Goal: Information Seeking & Learning: Learn about a topic

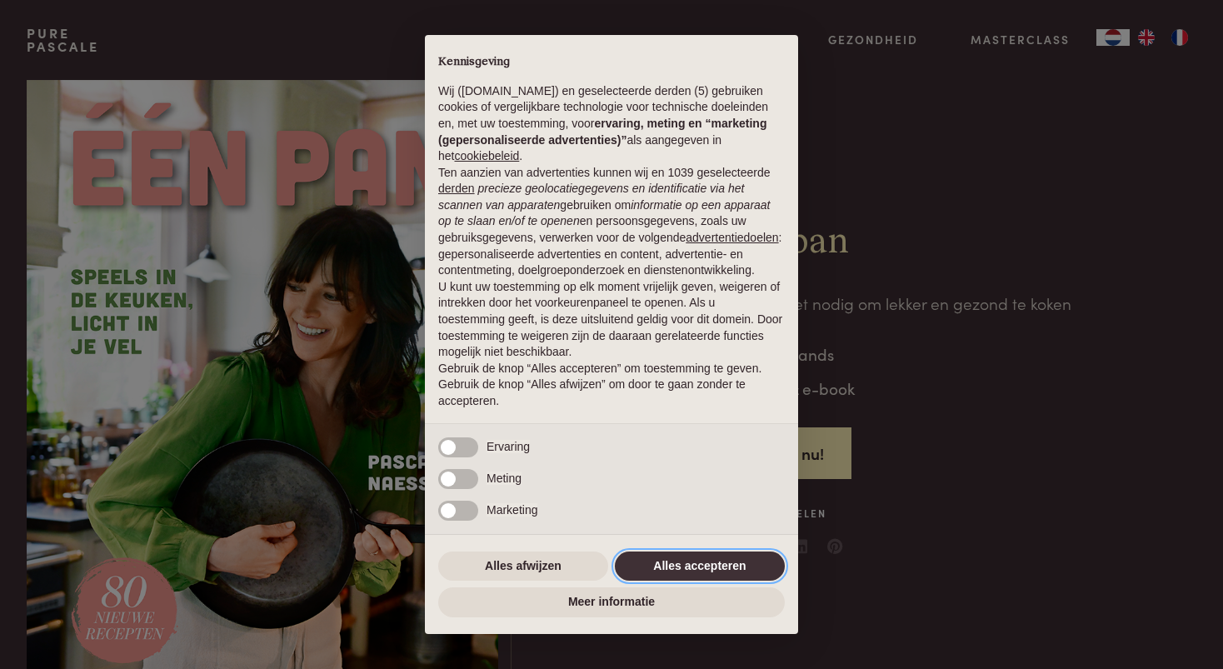
click at [666, 577] on button "Alles accepteren" at bounding box center [700, 567] width 170 height 30
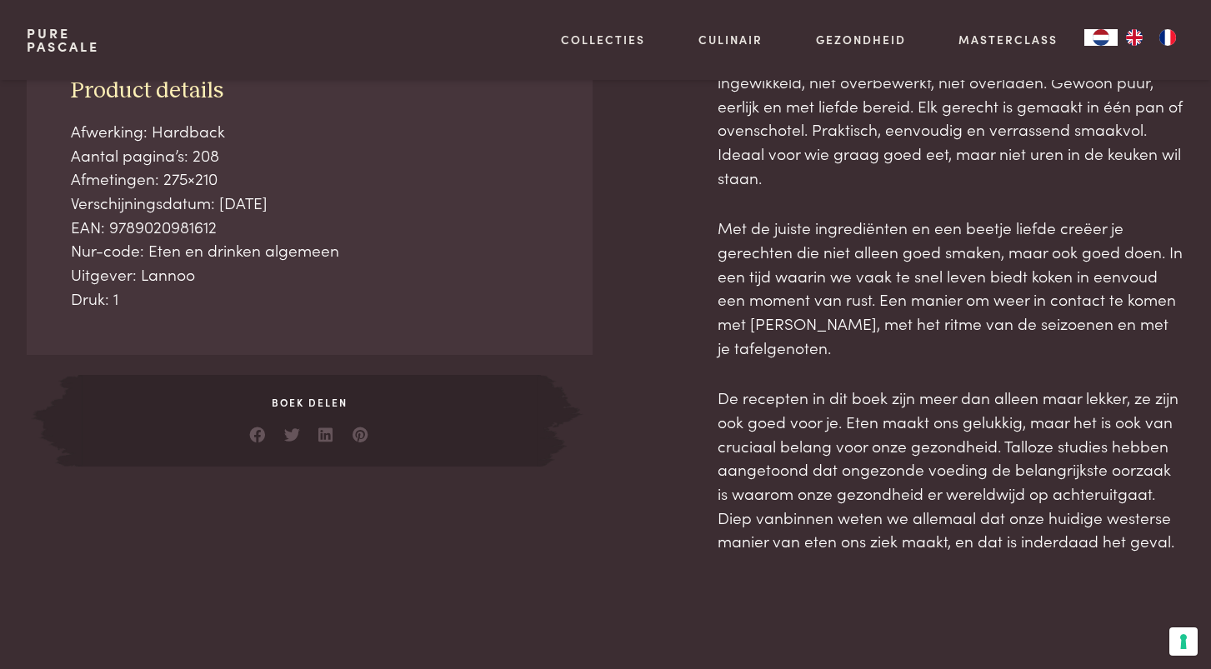
scroll to position [603, 0]
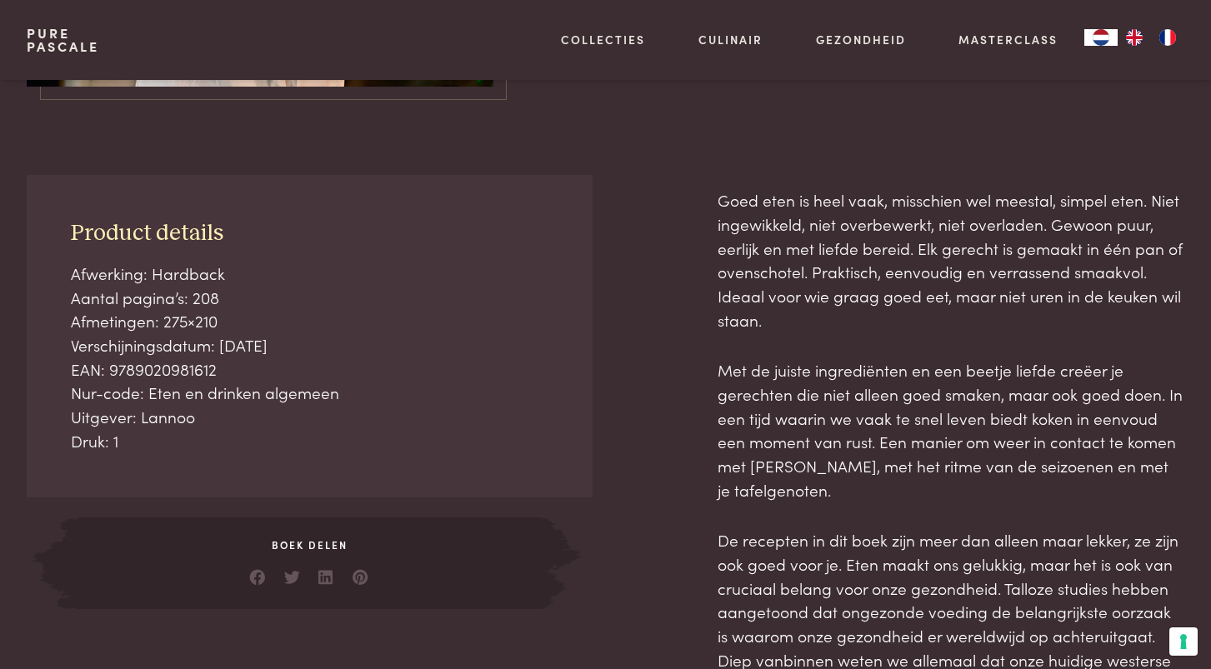
click at [602, 468] on div "Product details Afwerking: Hardback Aantal pagina’s: 208 Afmetingen: 275×210 Ve…" at bounding box center [605, 435] width 1157 height 521
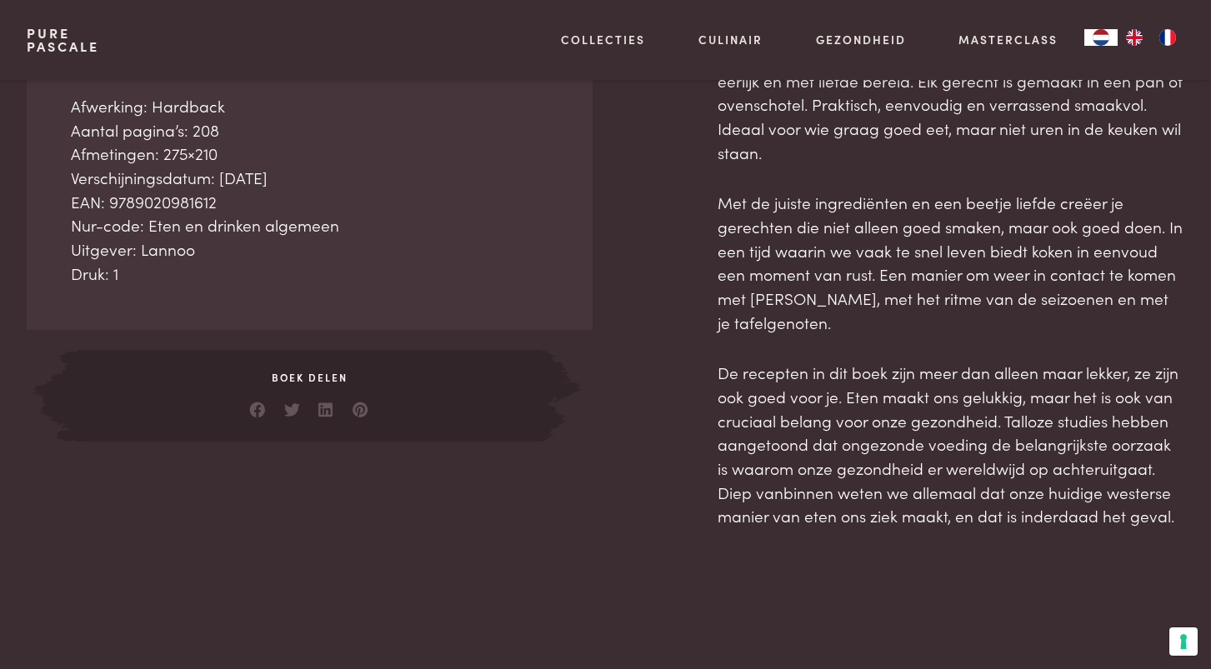
click at [609, 476] on div "Product details Afwerking: Hardback Aantal pagina’s: 208 Afmetingen: 275×210 Ve…" at bounding box center [605, 267] width 1157 height 521
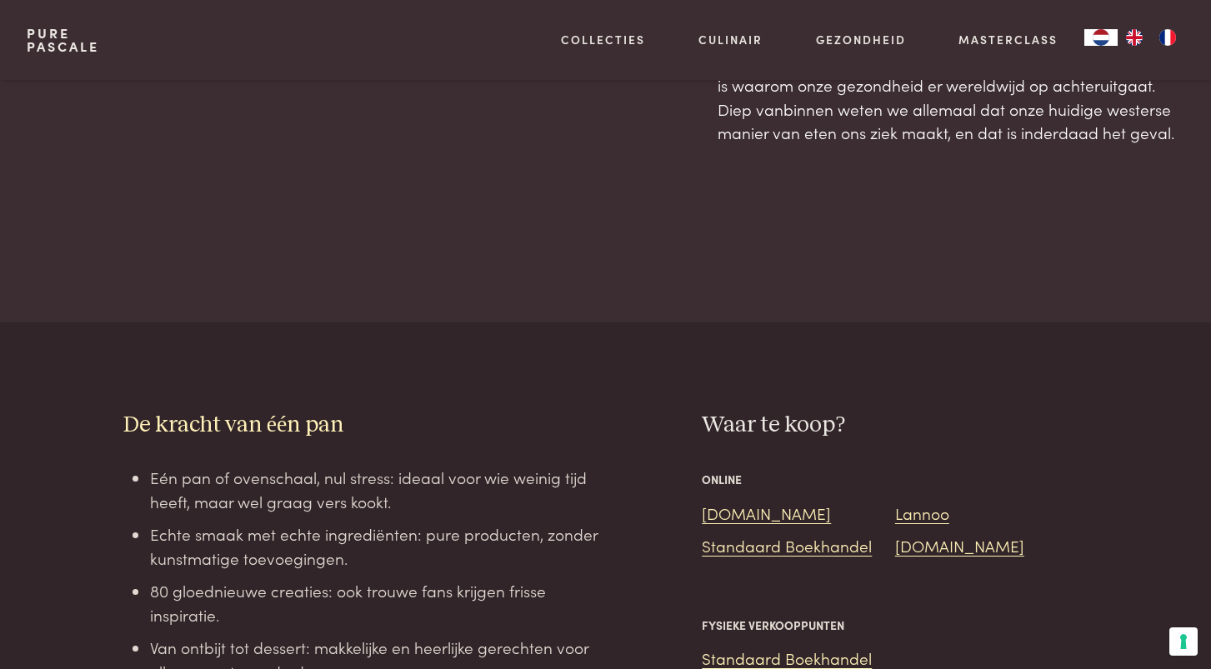
scroll to position [1206, 0]
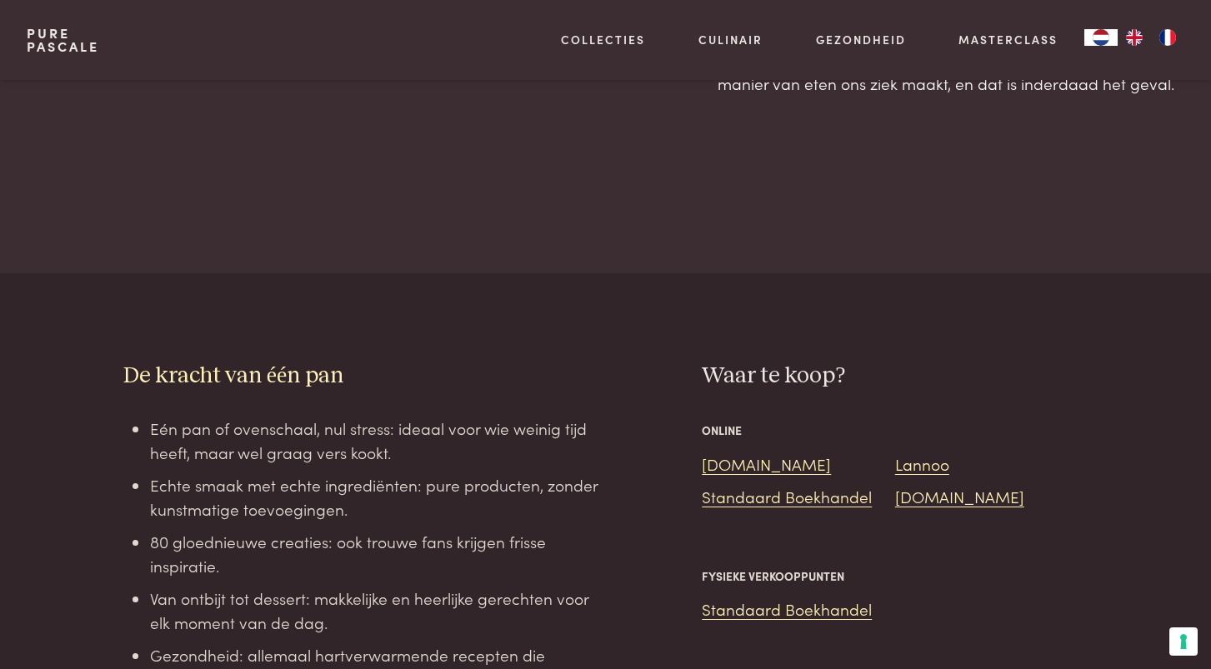
click at [612, 471] on div at bounding box center [654, 579] width 97 height 434
click at [735, 452] on link "Bol.com" at bounding box center [766, 463] width 129 height 22
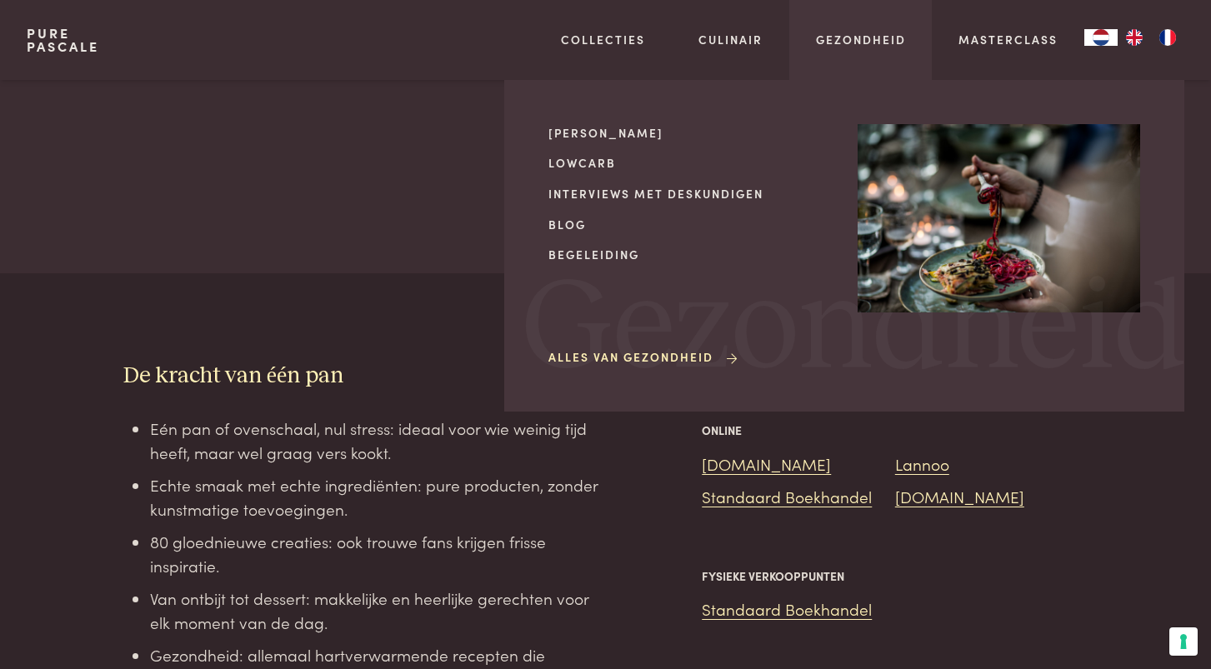
scroll to position [0, 0]
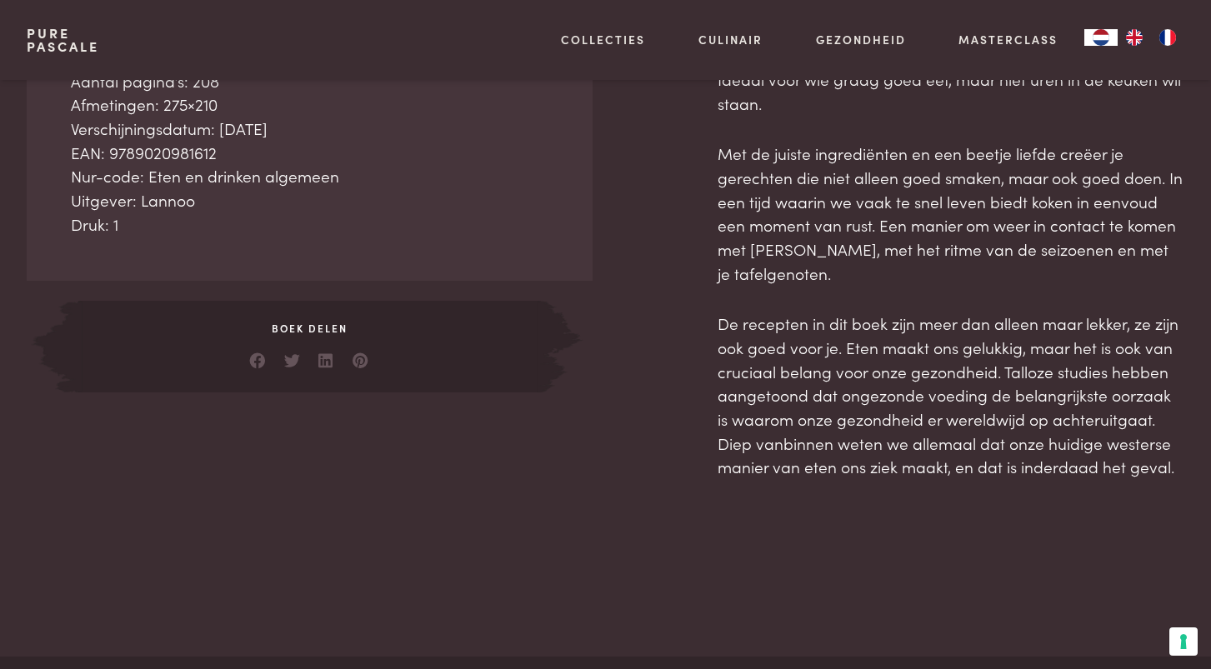
click at [534, 160] on div "Product details Afwerking: Hardback Aantal pagina’s: 208 Afmetingen: 275×210 Ve…" at bounding box center [310, 119] width 566 height 322
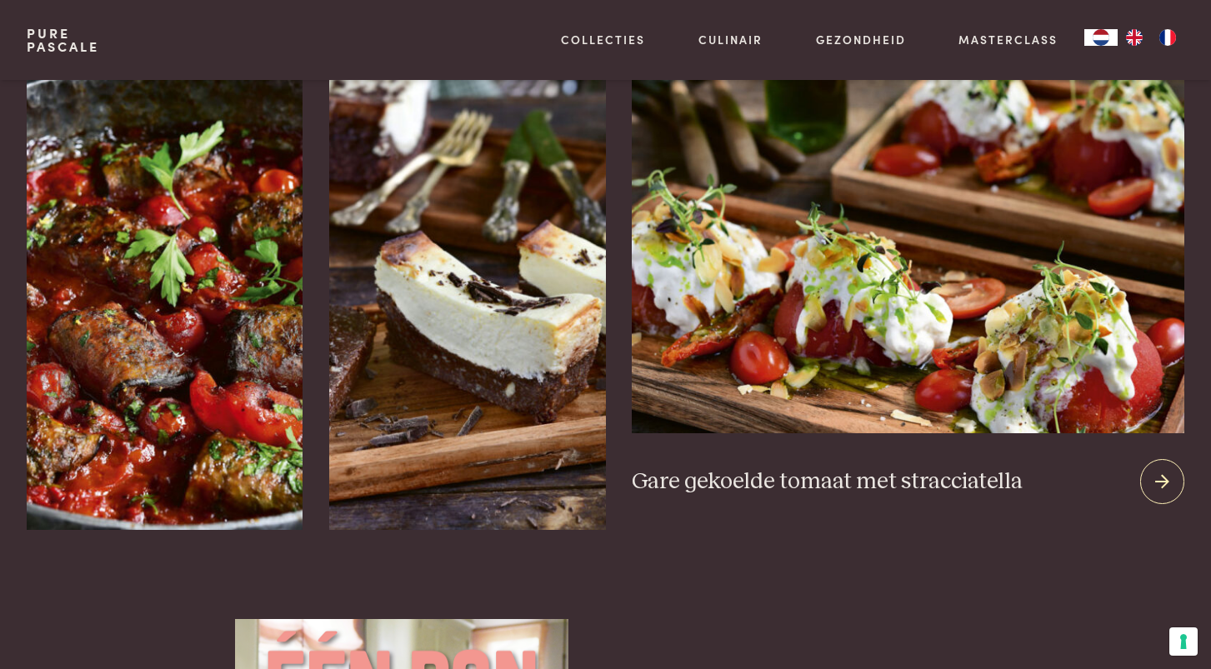
scroll to position [2218, 0]
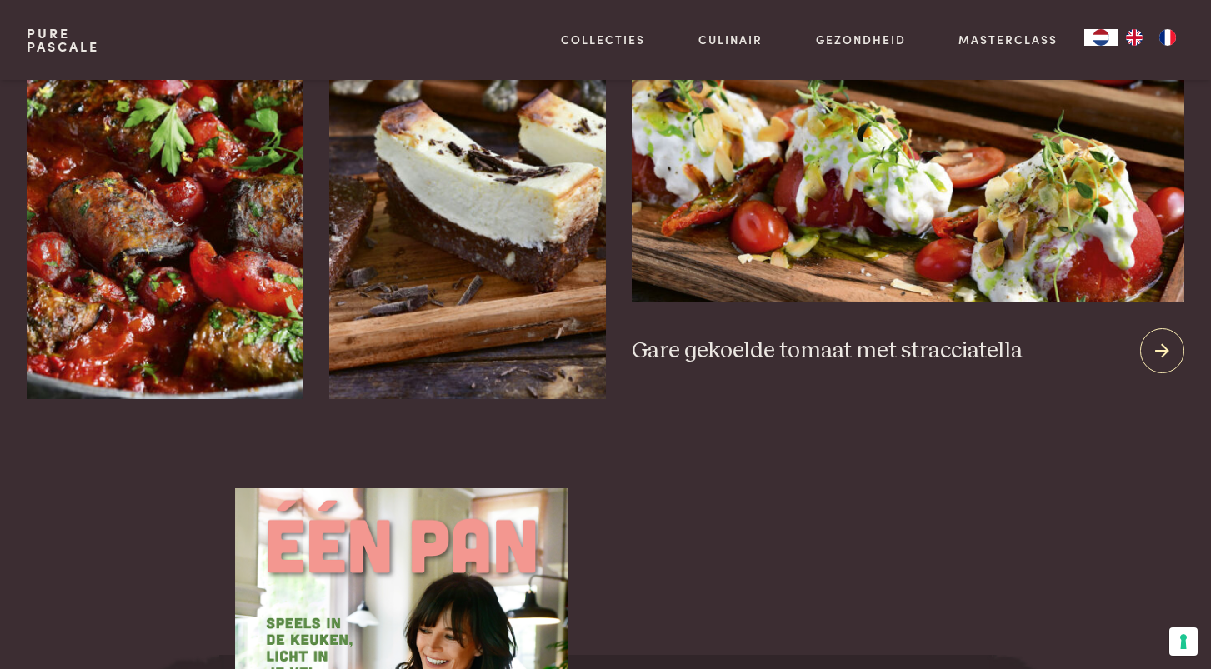
click at [886, 363] on div "Gare gekoelde tomaat met stracciatella" at bounding box center [908, 350] width 552 height 97
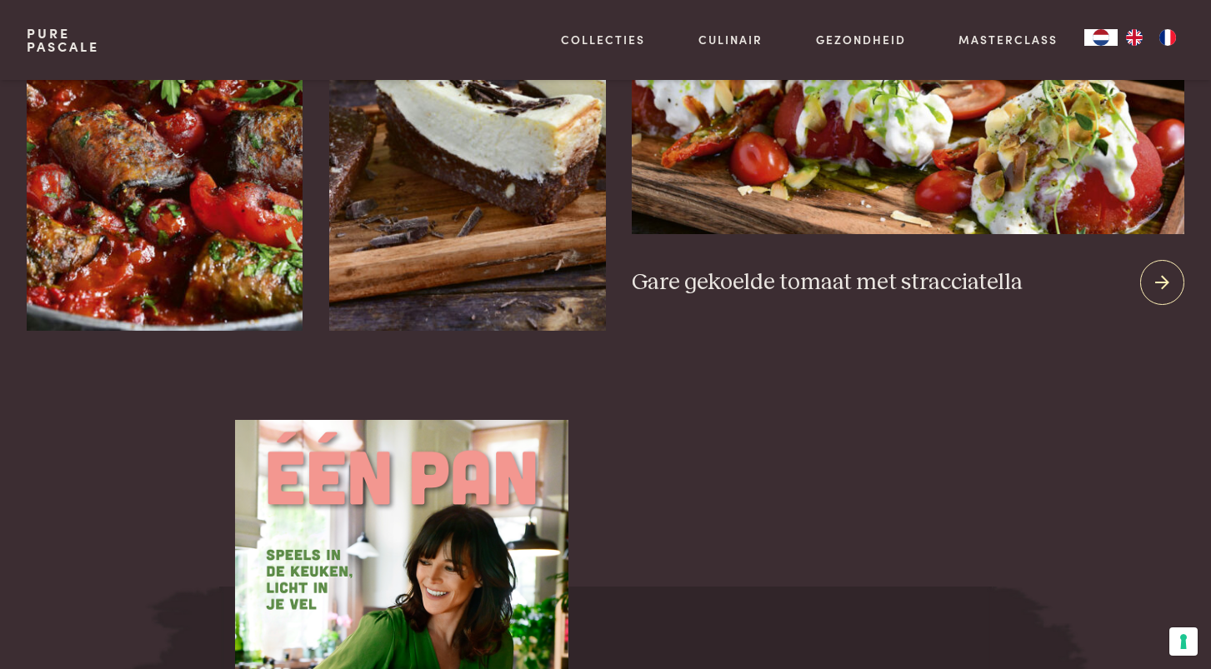
scroll to position [2315, 0]
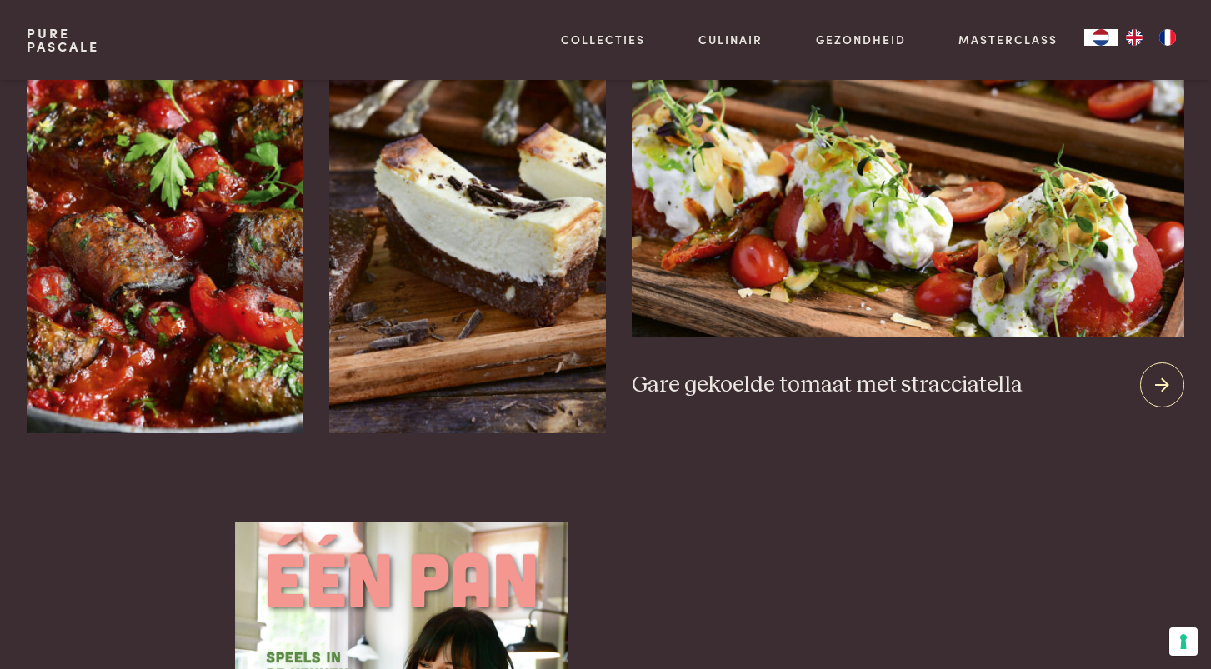
click at [1170, 377] on div at bounding box center [1162, 384] width 44 height 44
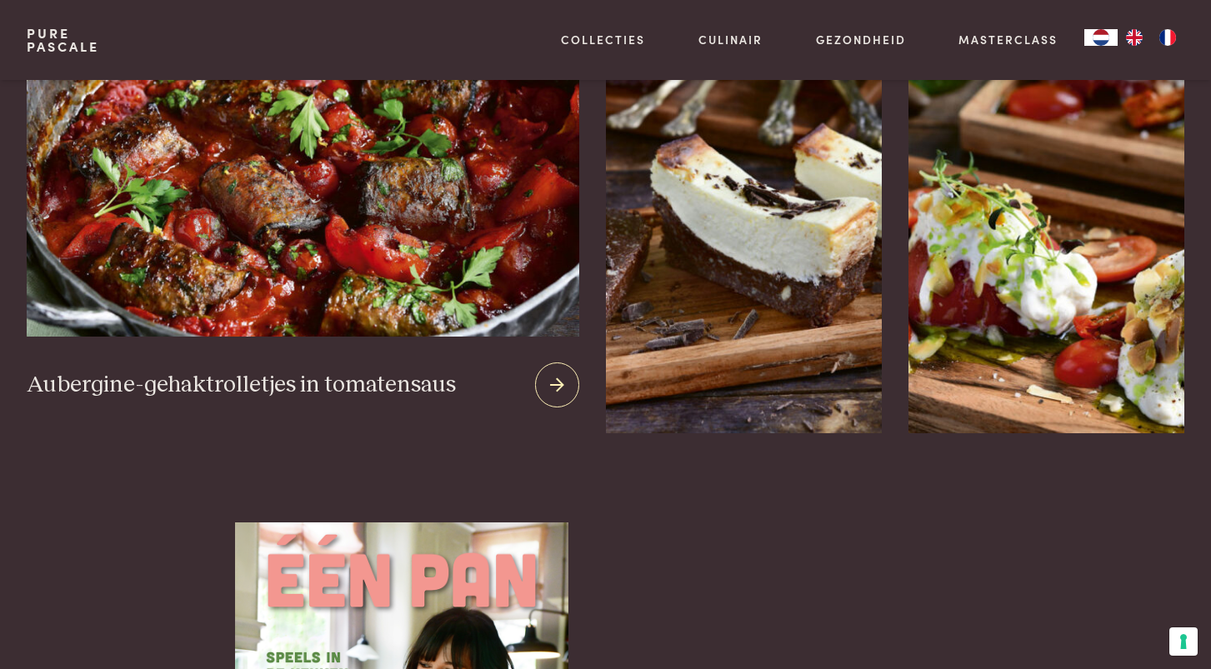
click at [222, 371] on h3 "Aubergine-gehaktrolletjes in tomatensaus" at bounding box center [241, 385] width 429 height 29
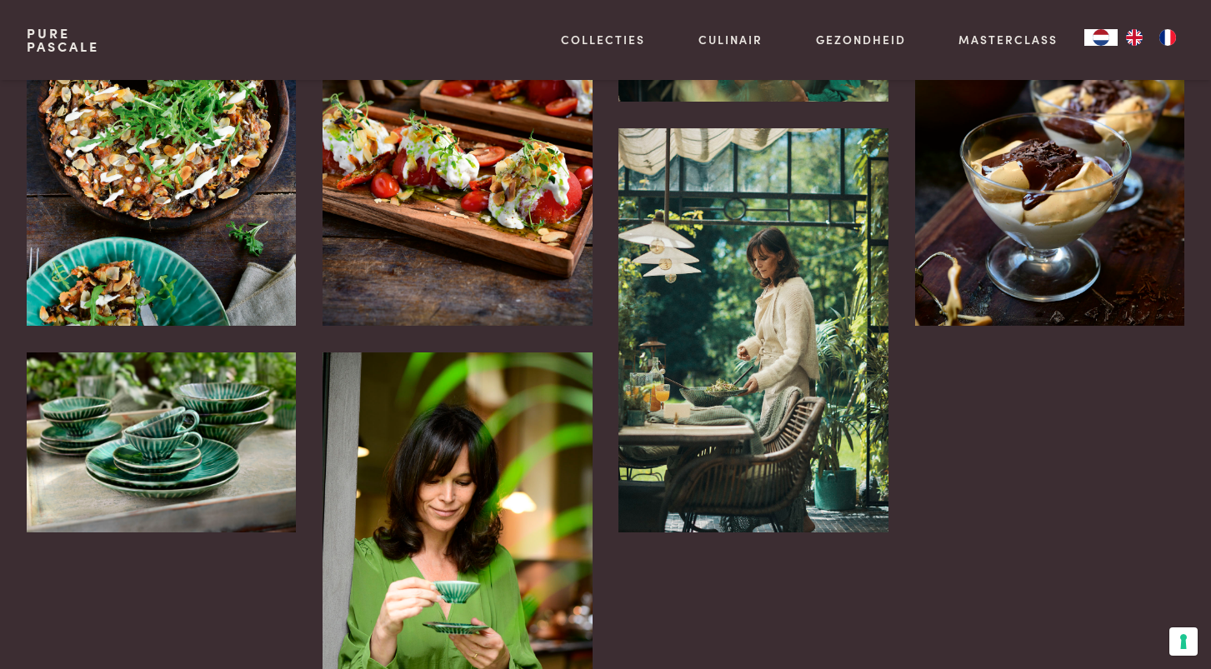
scroll to position [3556, 0]
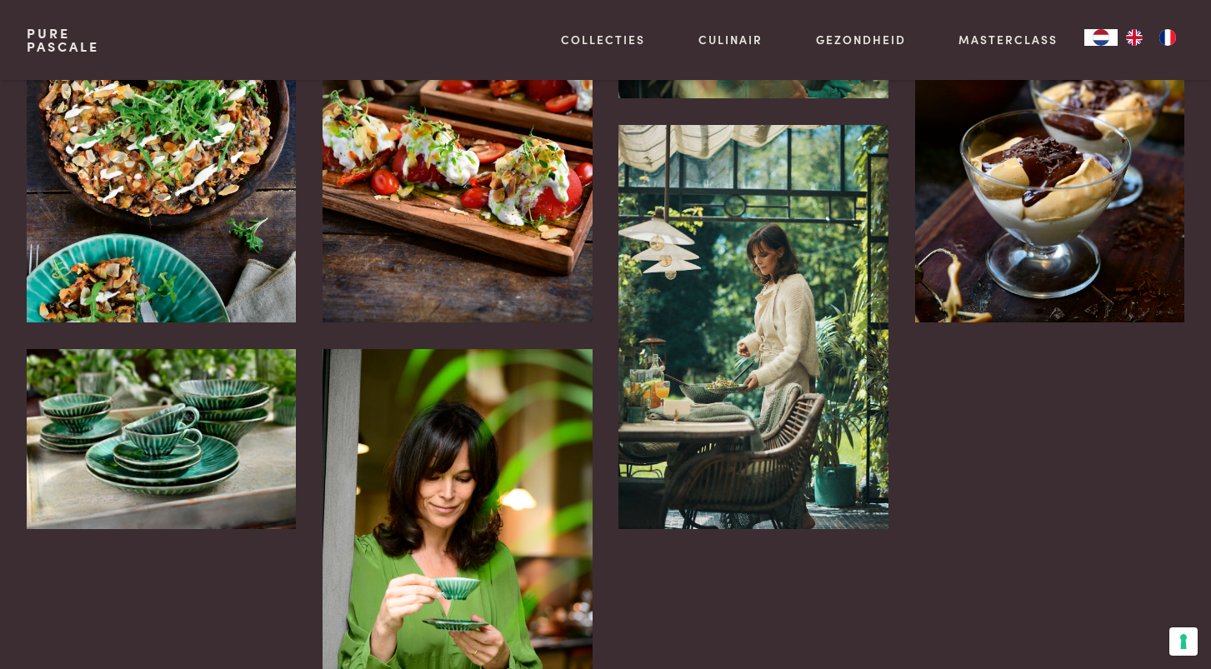
click at [127, 578] on div at bounding box center [161, 335] width 269 height 835
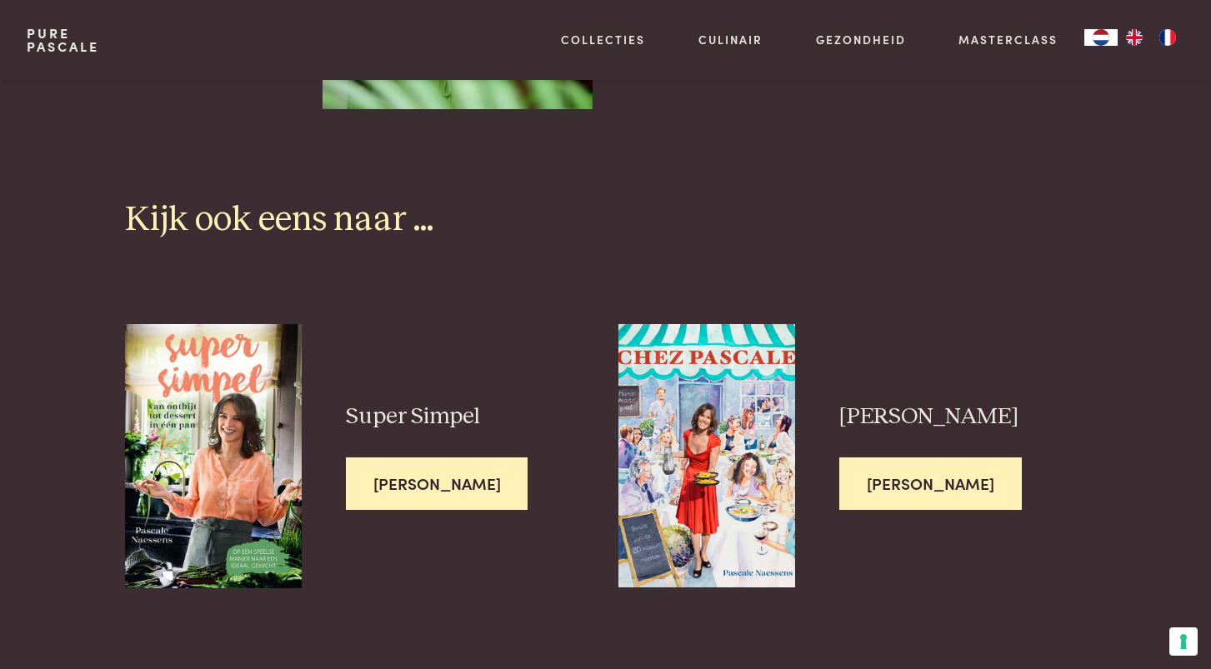
scroll to position [4224, 0]
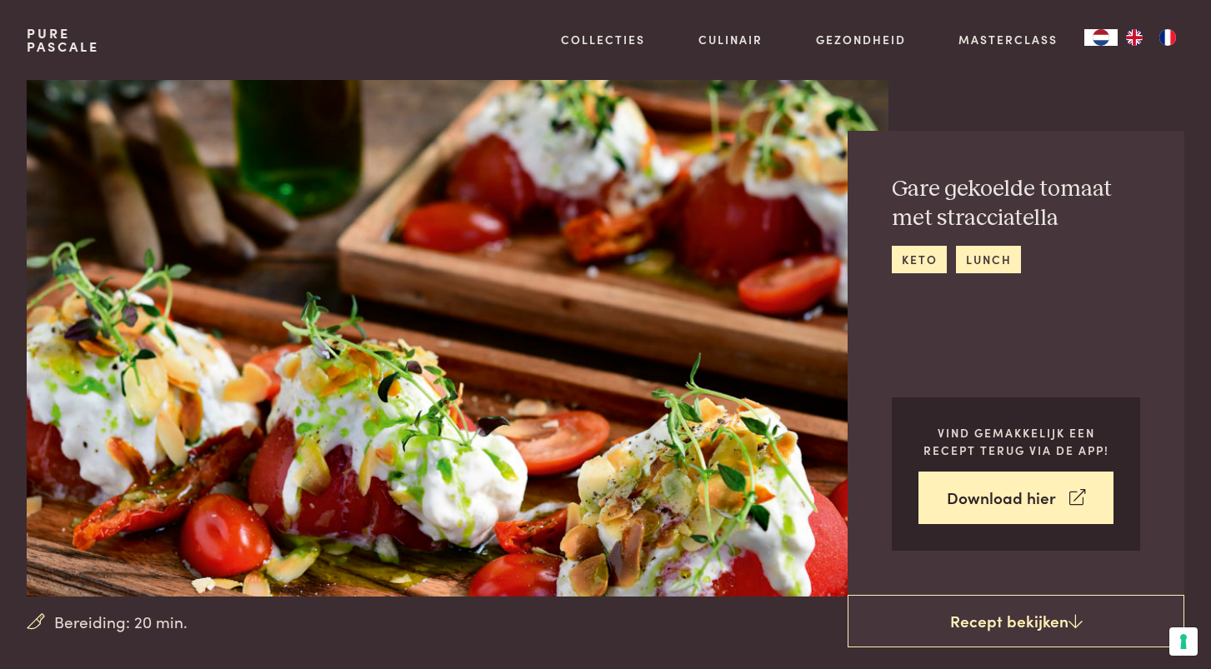
click at [1166, 367] on div "Gare gekoelde tomaat met stracciatella keto lunch Vind gemakkelijk een recept t…" at bounding box center [1015, 363] width 337 height 464
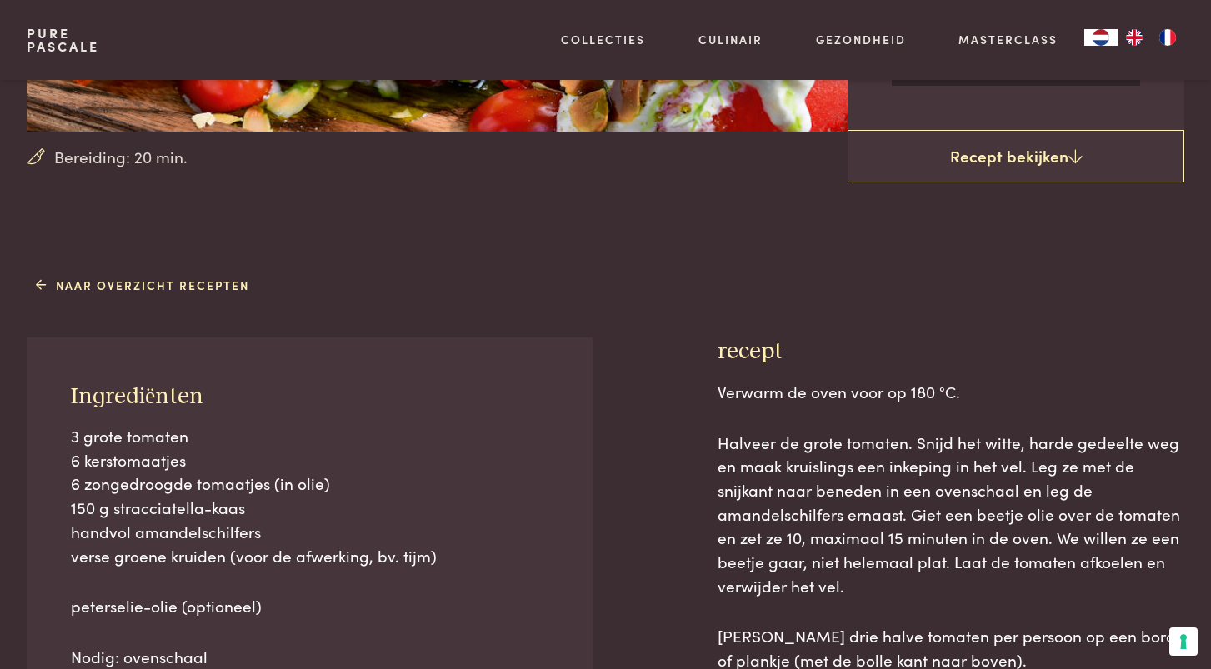
scroll to position [689, 0]
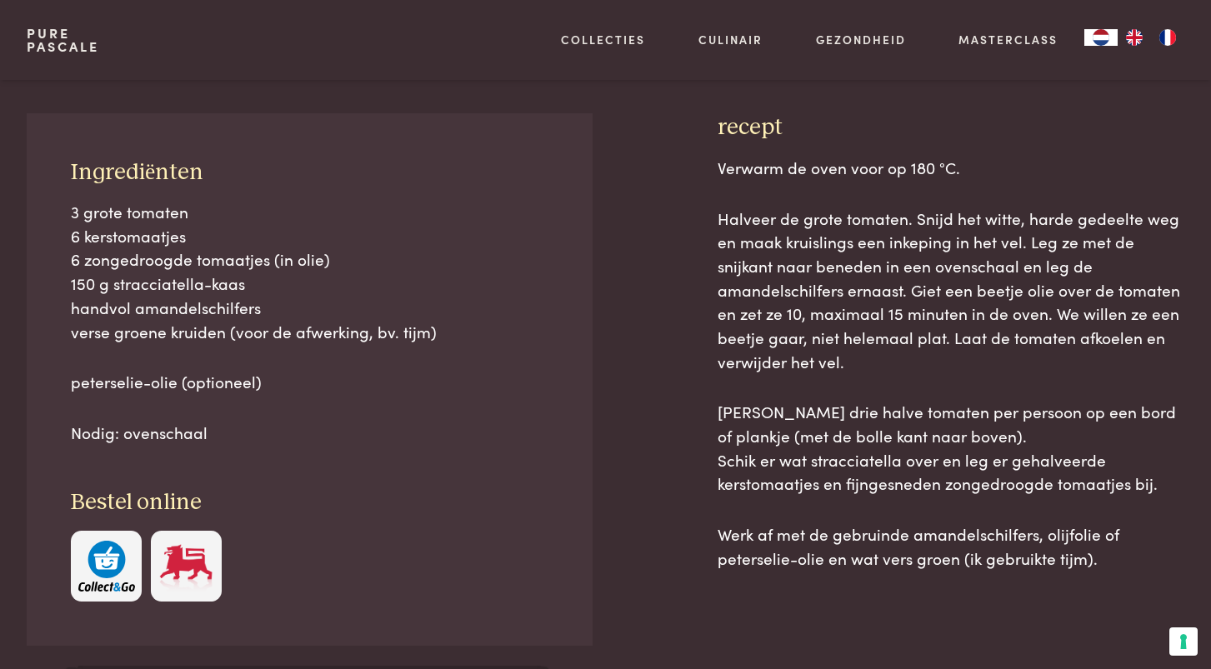
click at [664, 514] on div at bounding box center [654, 435] width 72 height 644
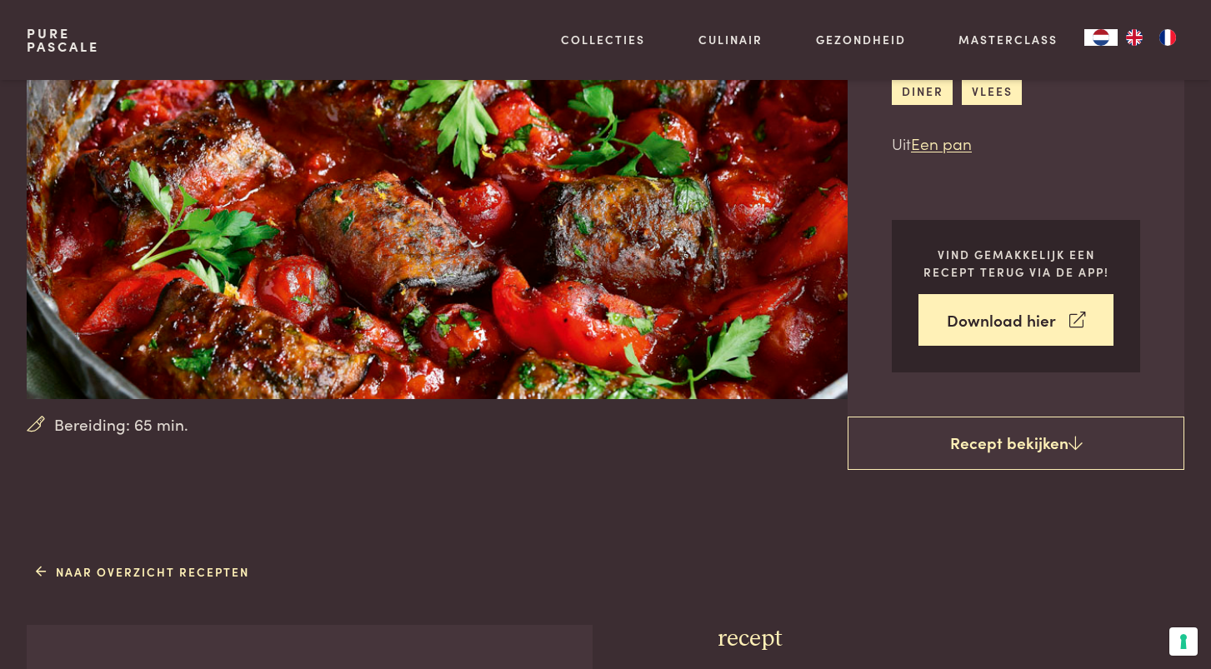
scroll to position [417, 0]
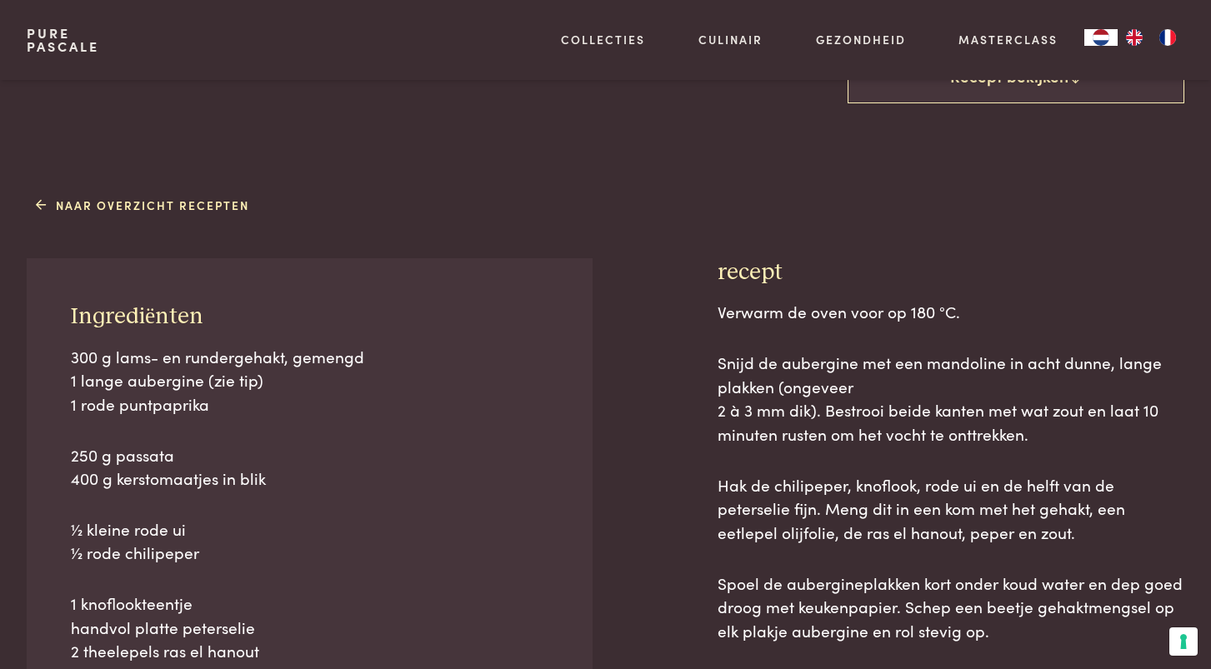
click at [443, 471] on p "250 g passata 400 g kerstomaatjes in blik" at bounding box center [309, 466] width 477 height 47
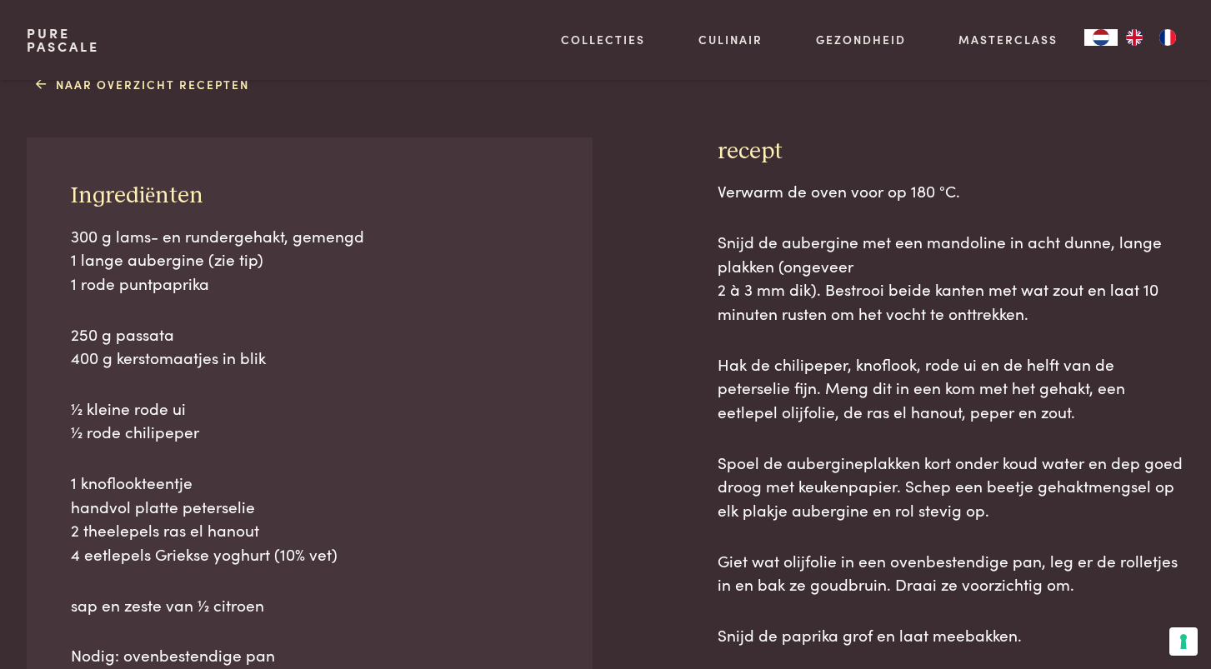
scroll to position [686, 0]
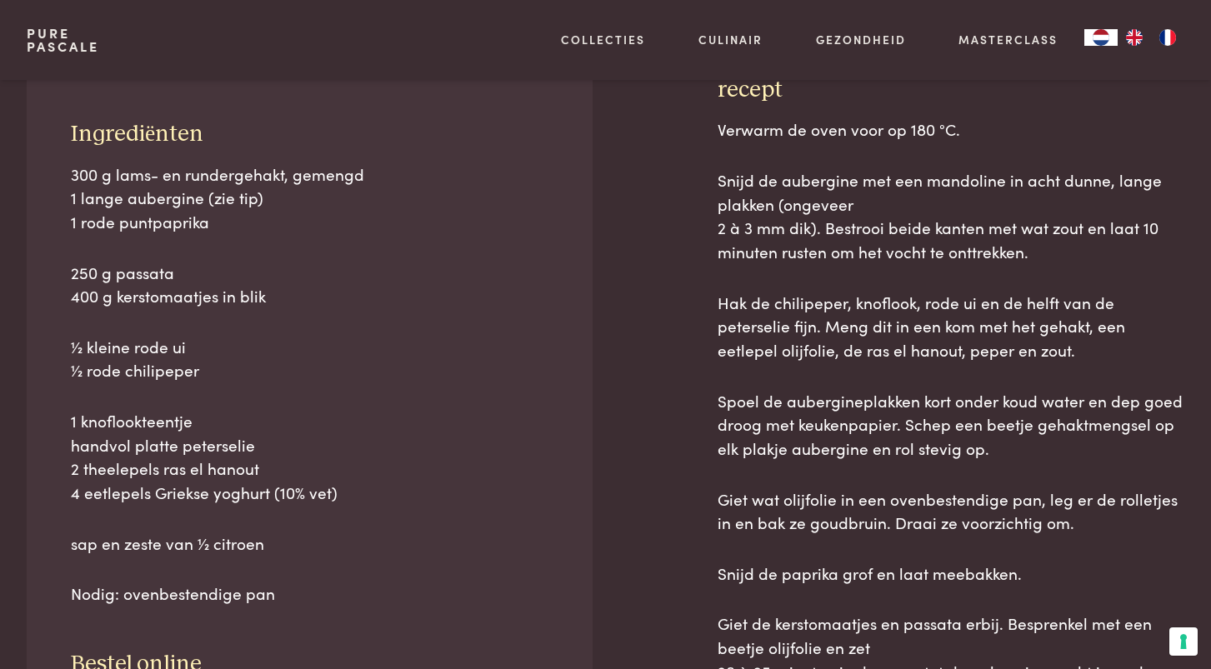
click at [458, 479] on p "1 knoflookteentje handvol platte peterselie 2 theelepels ras el hanout 4 eetlep…" at bounding box center [309, 457] width 477 height 96
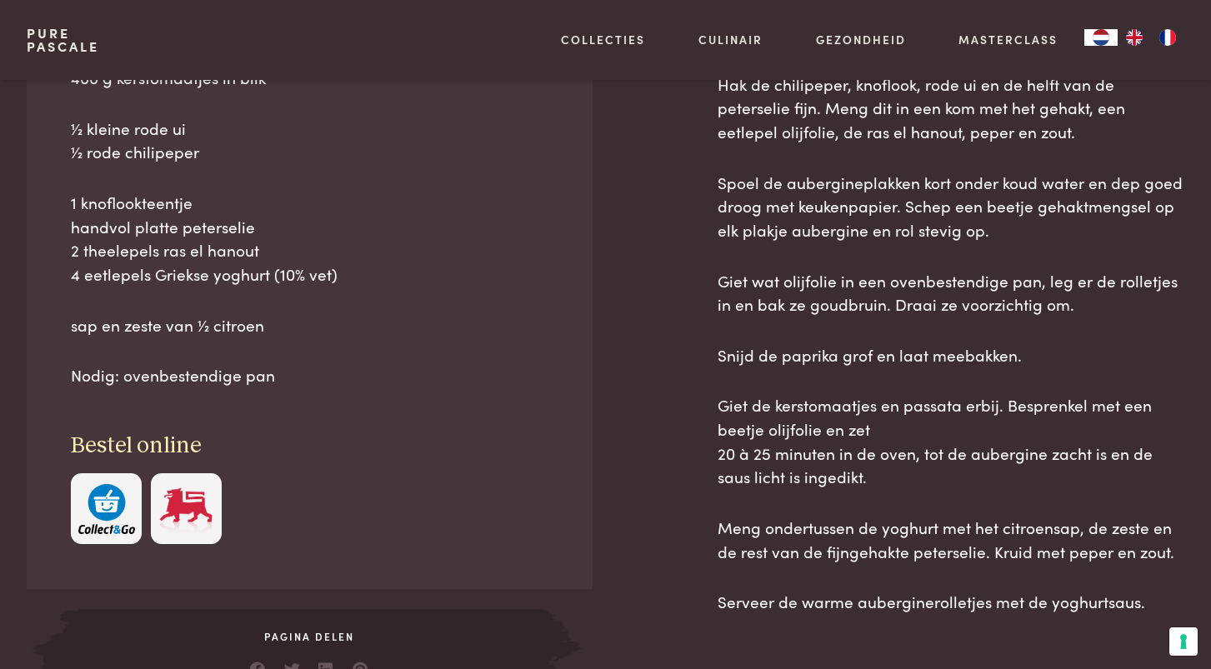
scroll to position [966, 0]
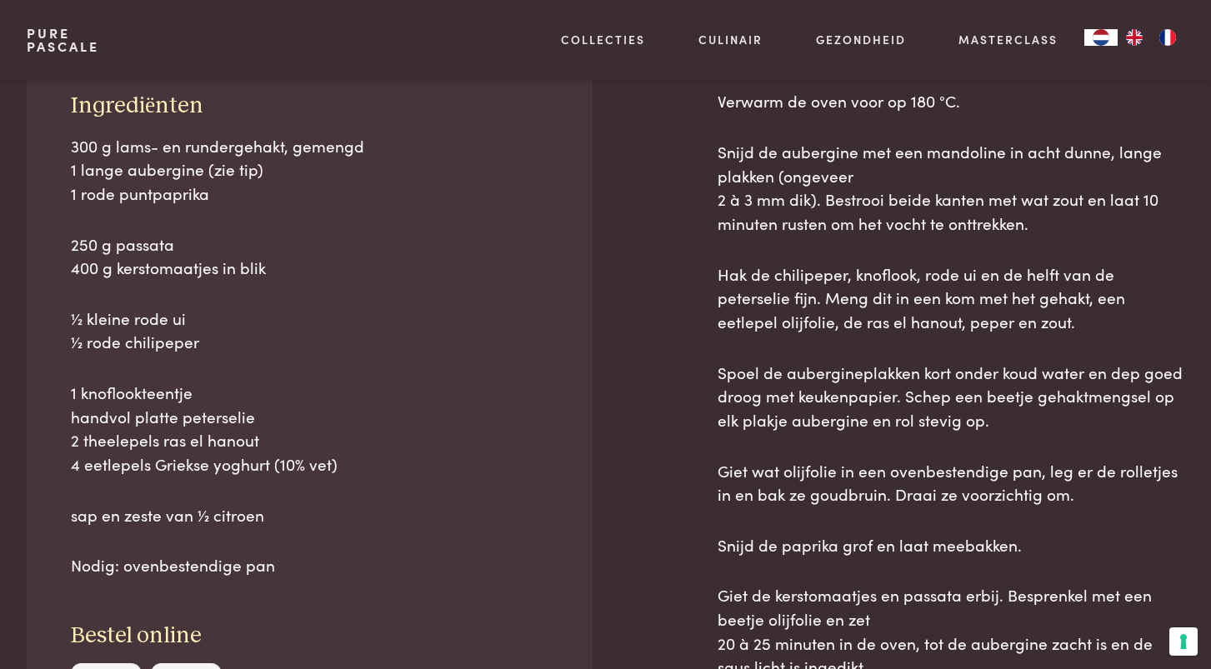
click at [454, 481] on div "300 g lams- en rundergehakt, gemengd 1 lange aubergine (zie tip) 1 rode puntpap…" at bounding box center [309, 355] width 477 height 443
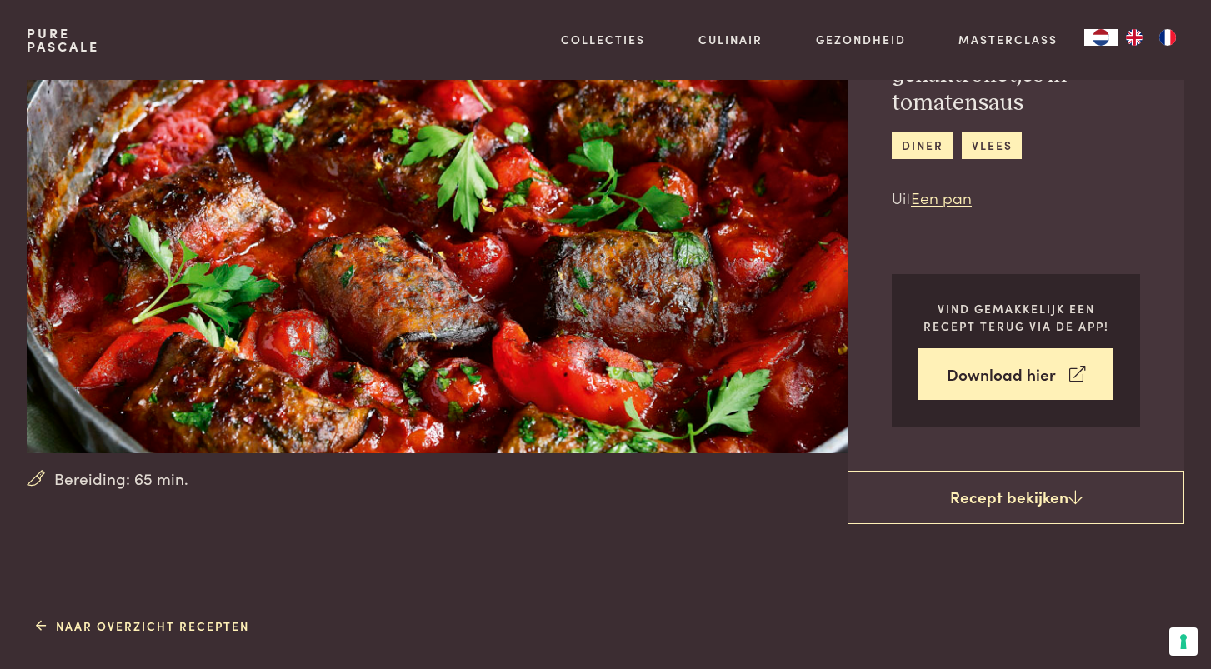
scroll to position [0, 0]
